Goal: Information Seeking & Learning: Check status

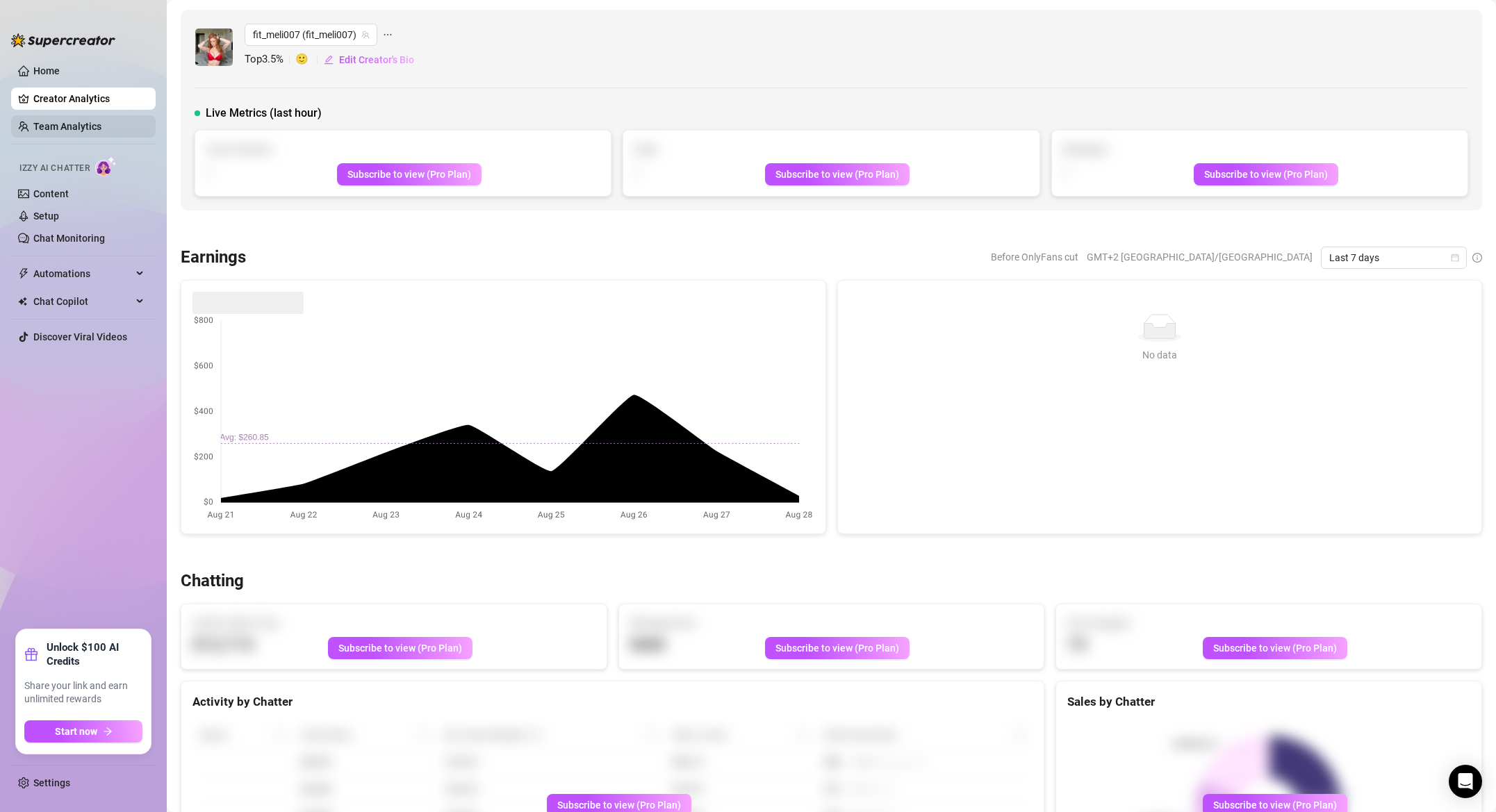
click at [91, 123] on link "Team Analytics" at bounding box center [67, 126] width 68 height 11
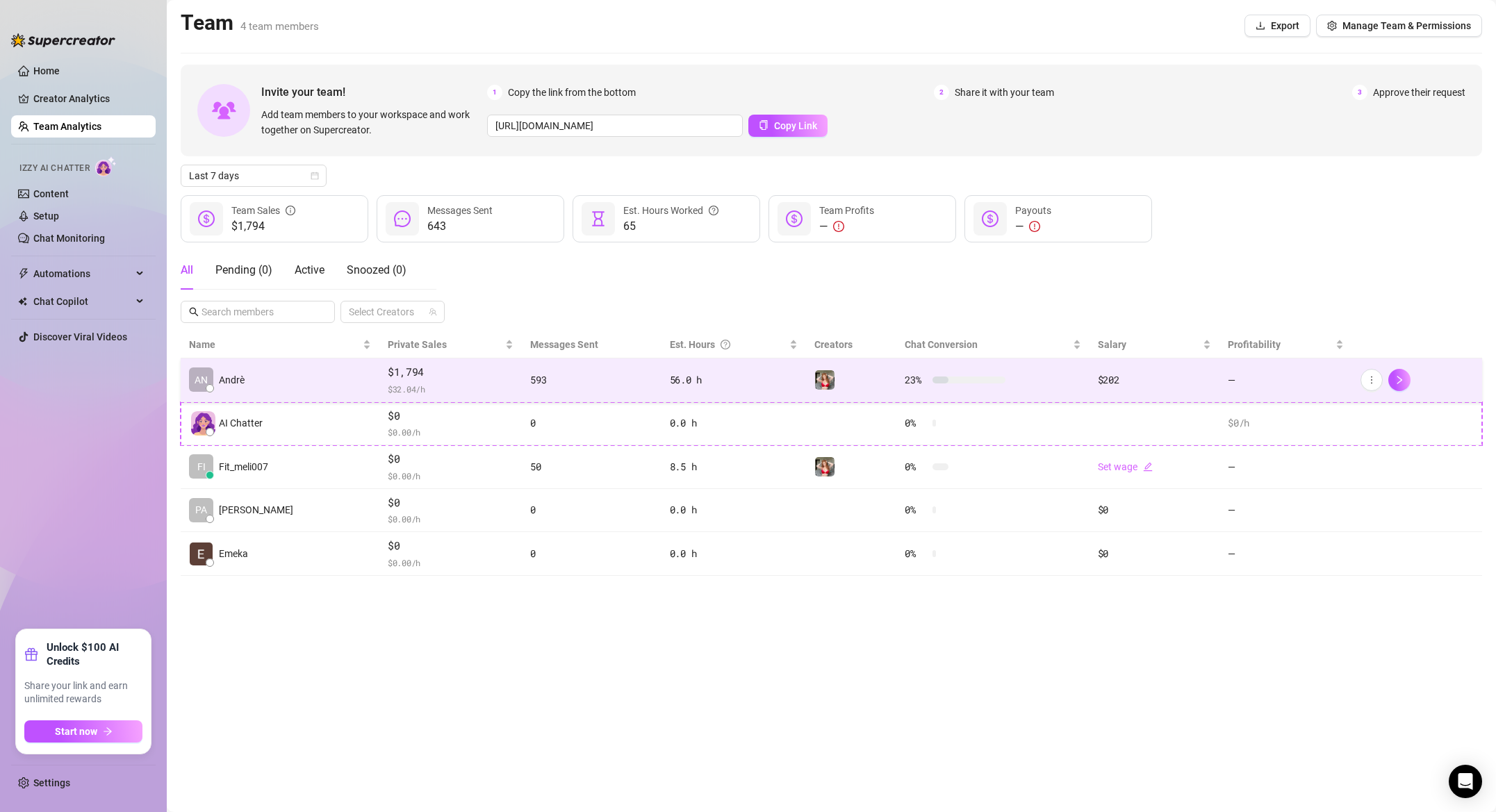
click at [316, 369] on td "AN Andrè" at bounding box center [280, 380] width 199 height 44
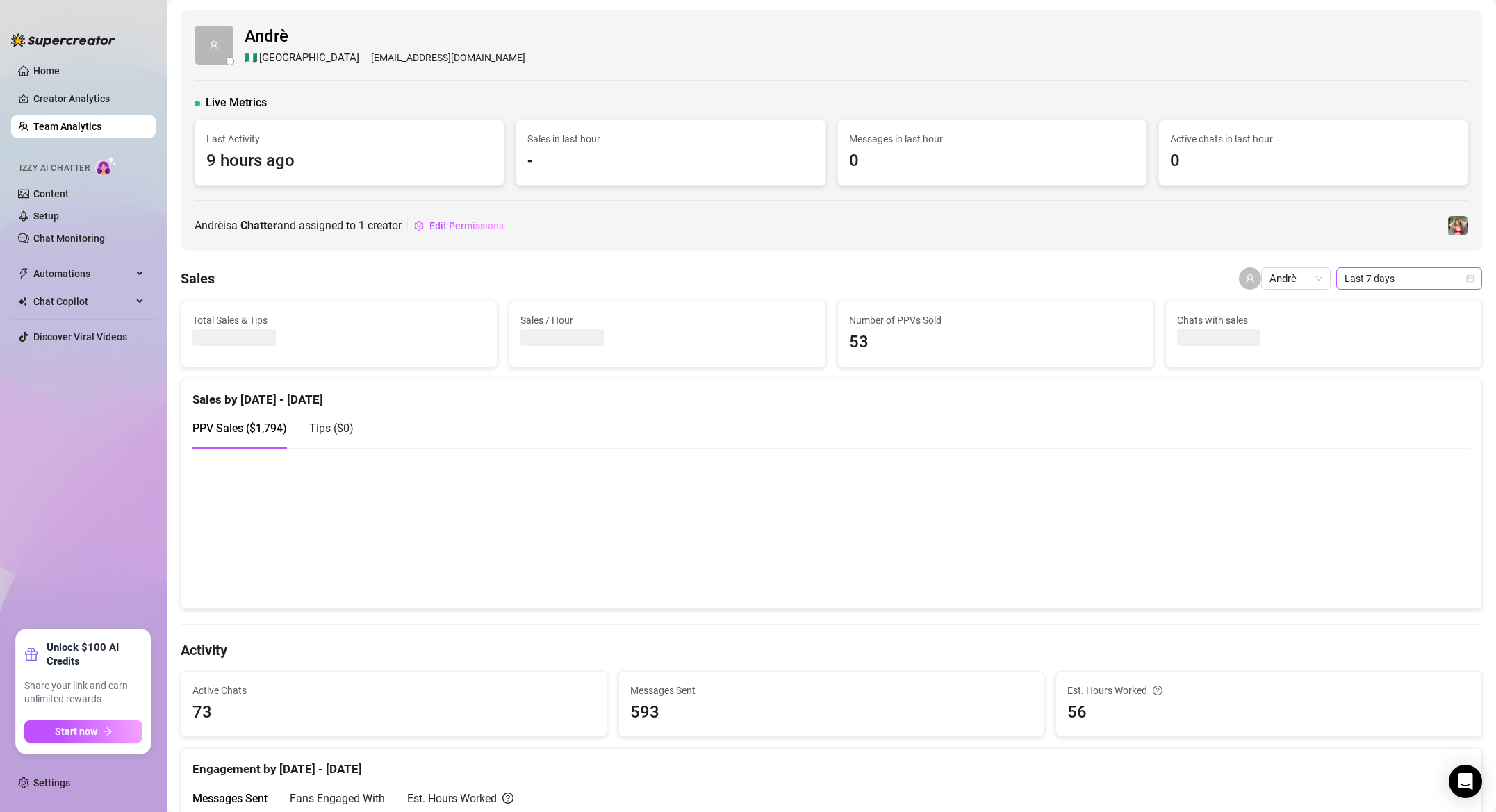
click at [1423, 281] on span "Last 7 days" at bounding box center [1409, 278] width 129 height 21
click at [1402, 377] on div "Last 90 days" at bounding box center [1409, 373] width 124 height 16
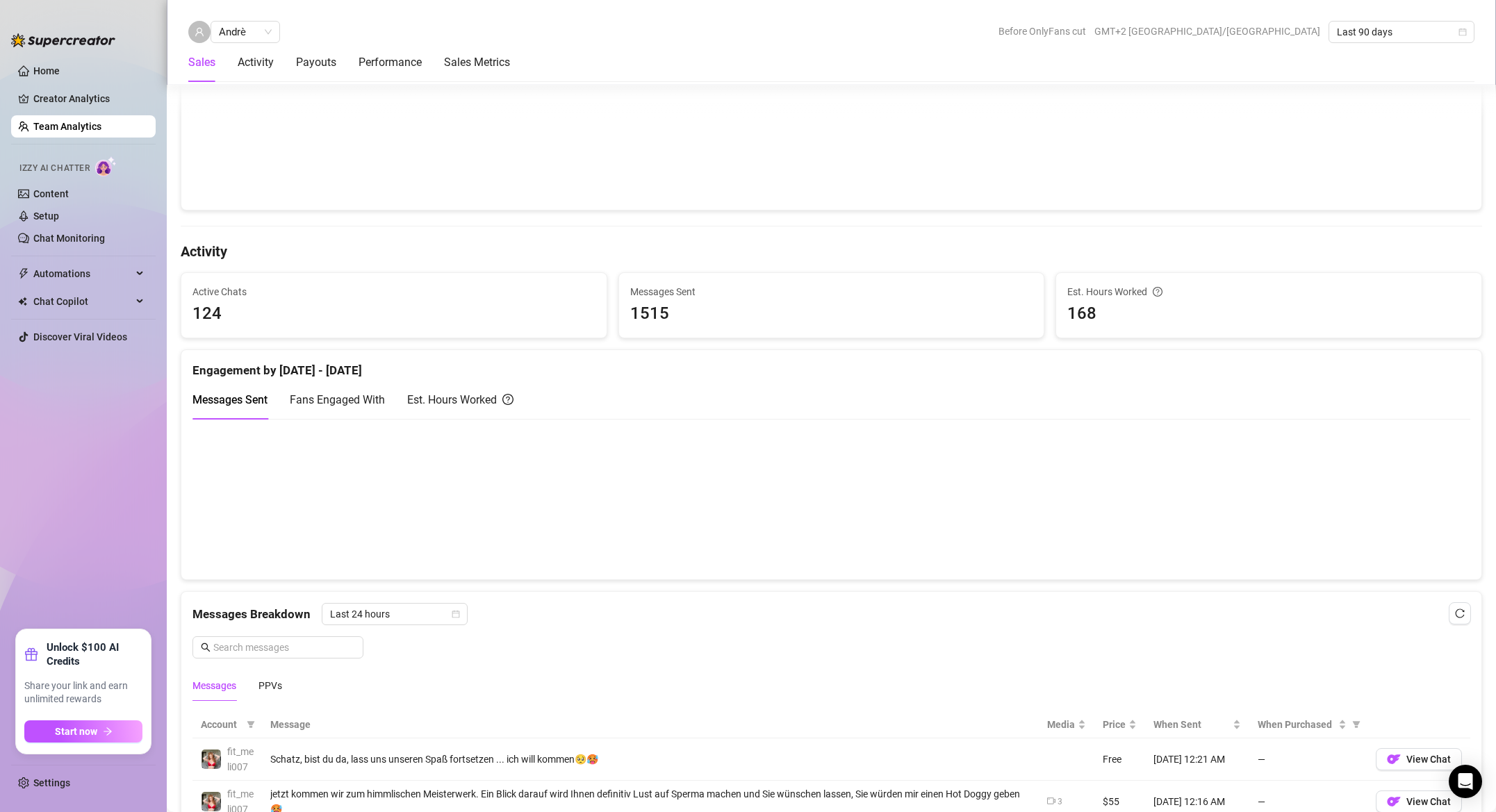
scroll to position [411, 0]
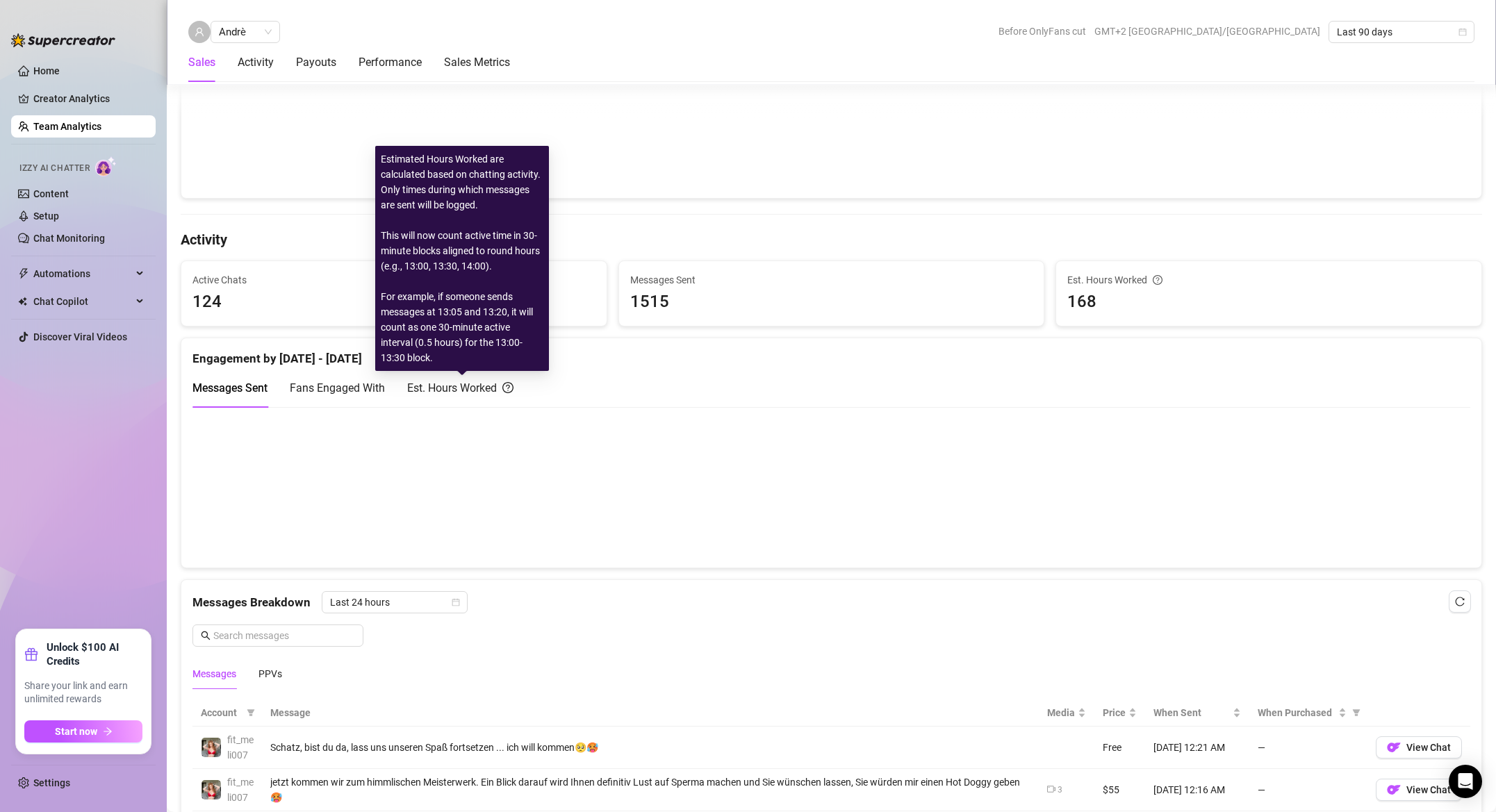
click at [448, 392] on div "Est. Hours Worked" at bounding box center [461, 388] width 106 height 17
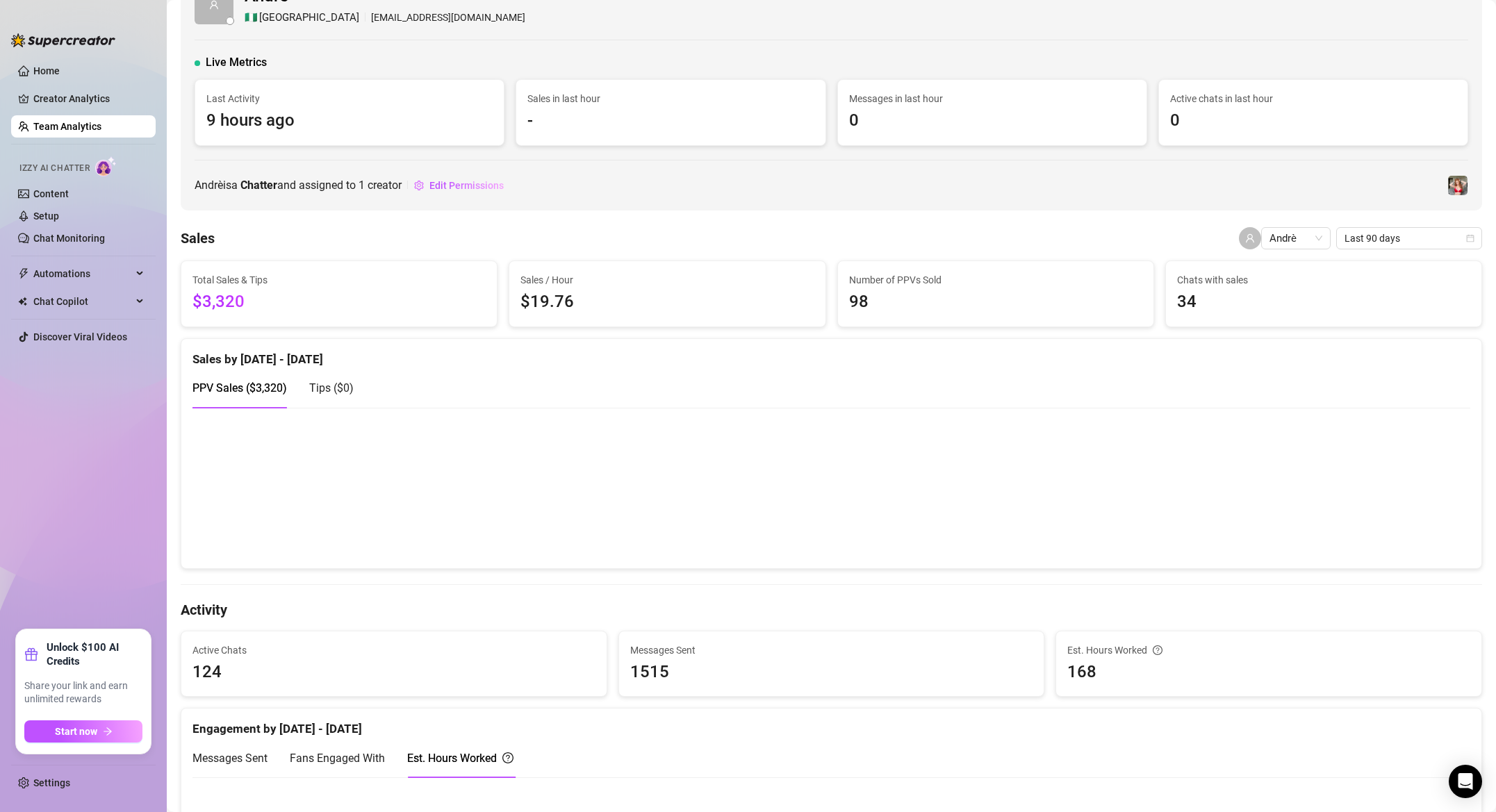
scroll to position [44, 0]
